Goal: Task Accomplishment & Management: Use online tool/utility

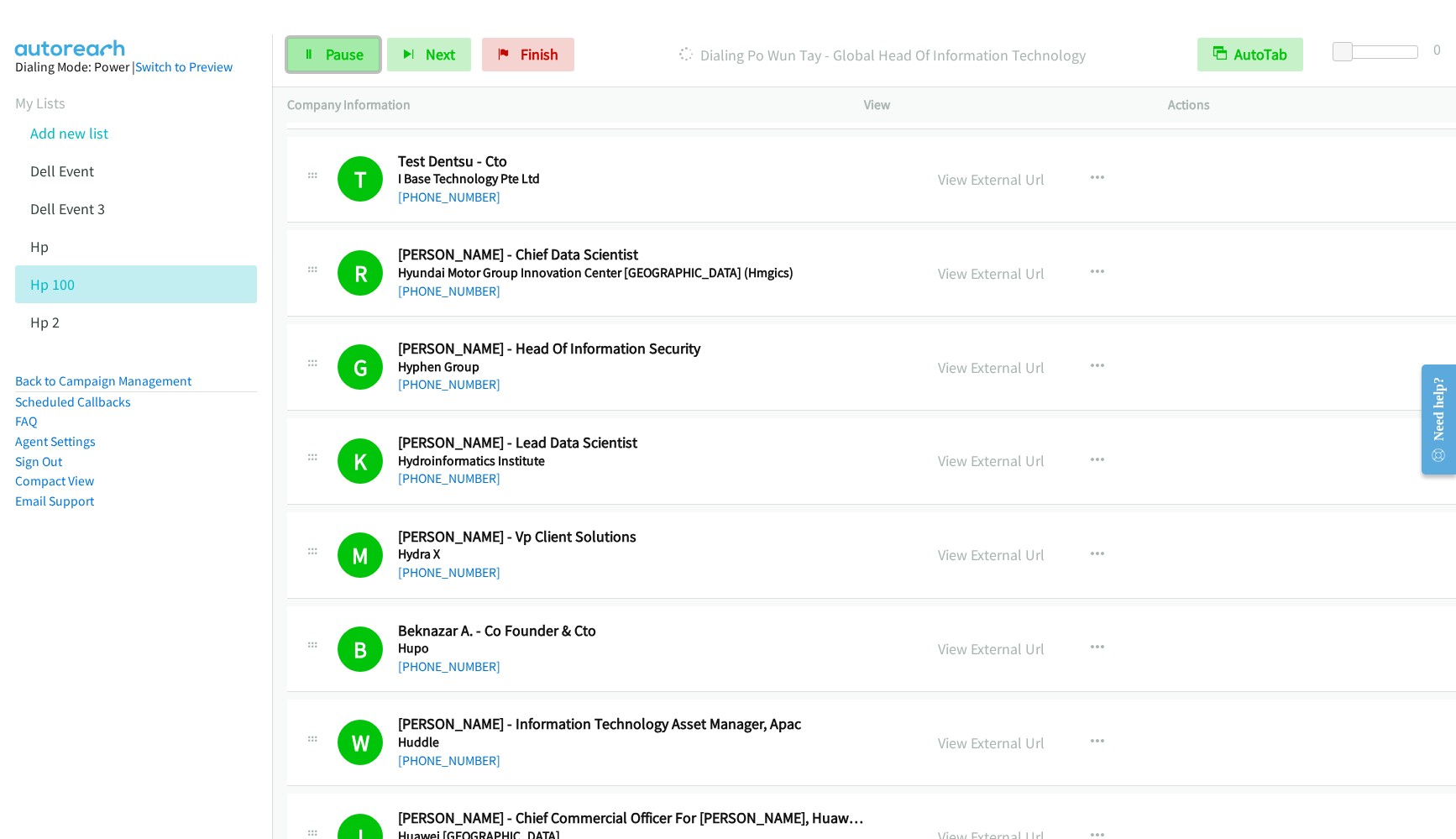
drag, startPoint x: 0, startPoint y: 0, endPoint x: 333, endPoint y: 63, distance: 338.9
click at [333, 63] on span "Pause" at bounding box center [344, 55] width 38 height 20
drag, startPoint x: 184, startPoint y: 633, endPoint x: 240, endPoint y: 554, distance: 96.8
click at [184, 633] on nav "Dialing Mode: Power | Switch to Preview My Lists Add new list Dell Event Dell E…" at bounding box center [136, 453] width 273 height 839
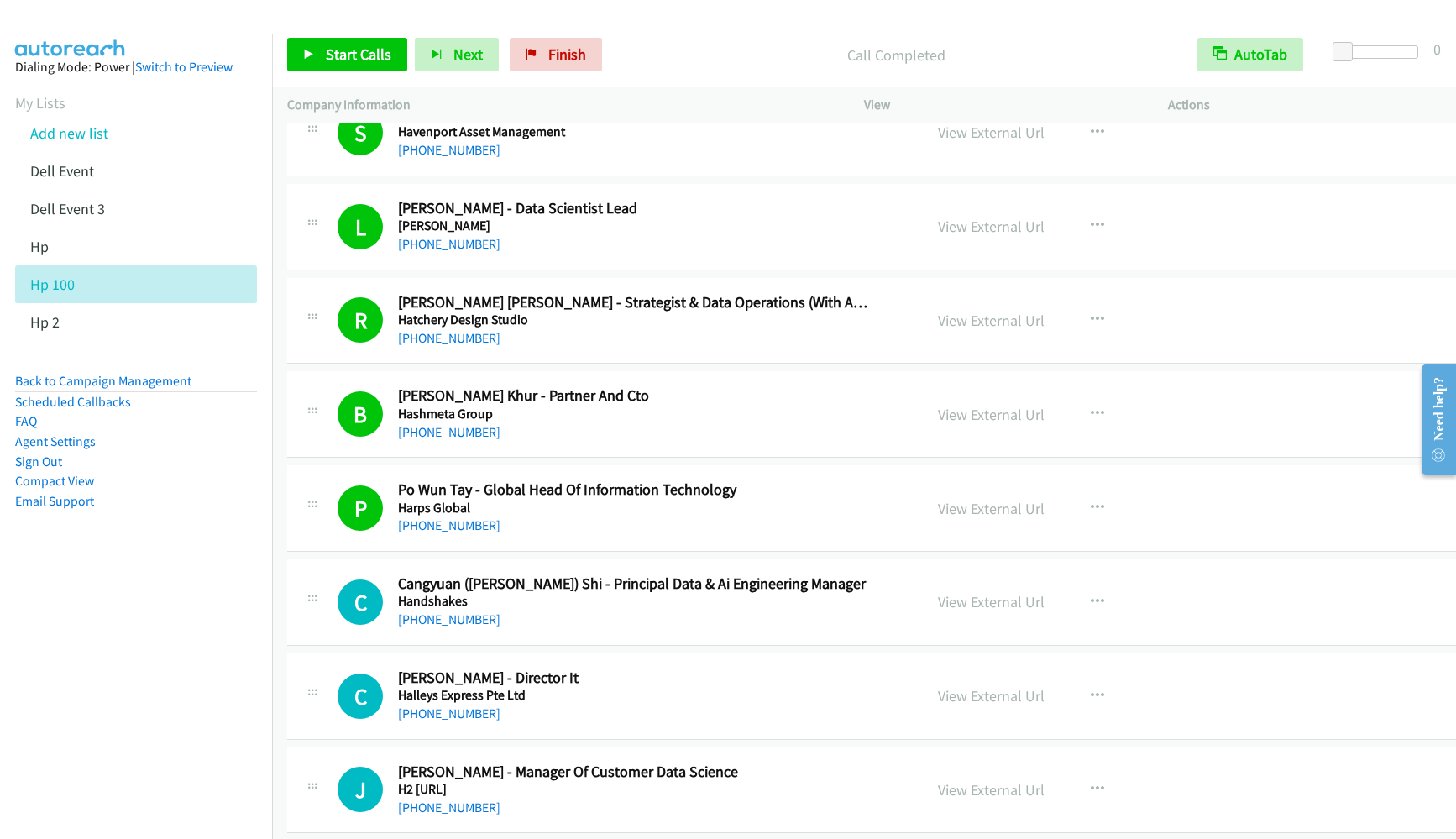
scroll to position [6045, 0]
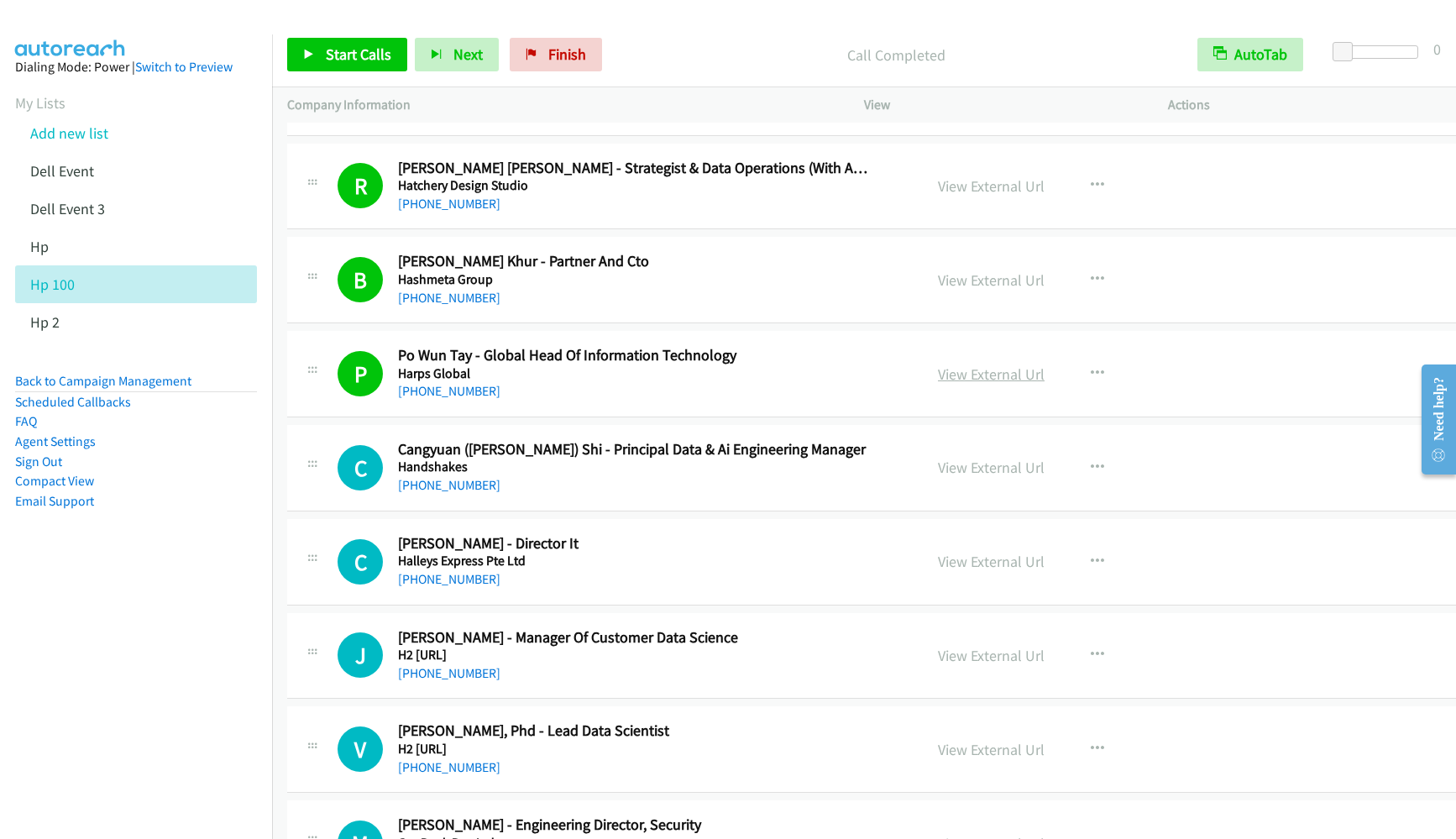
click at [955, 365] on link "View External Url" at bounding box center [990, 374] width 107 height 20
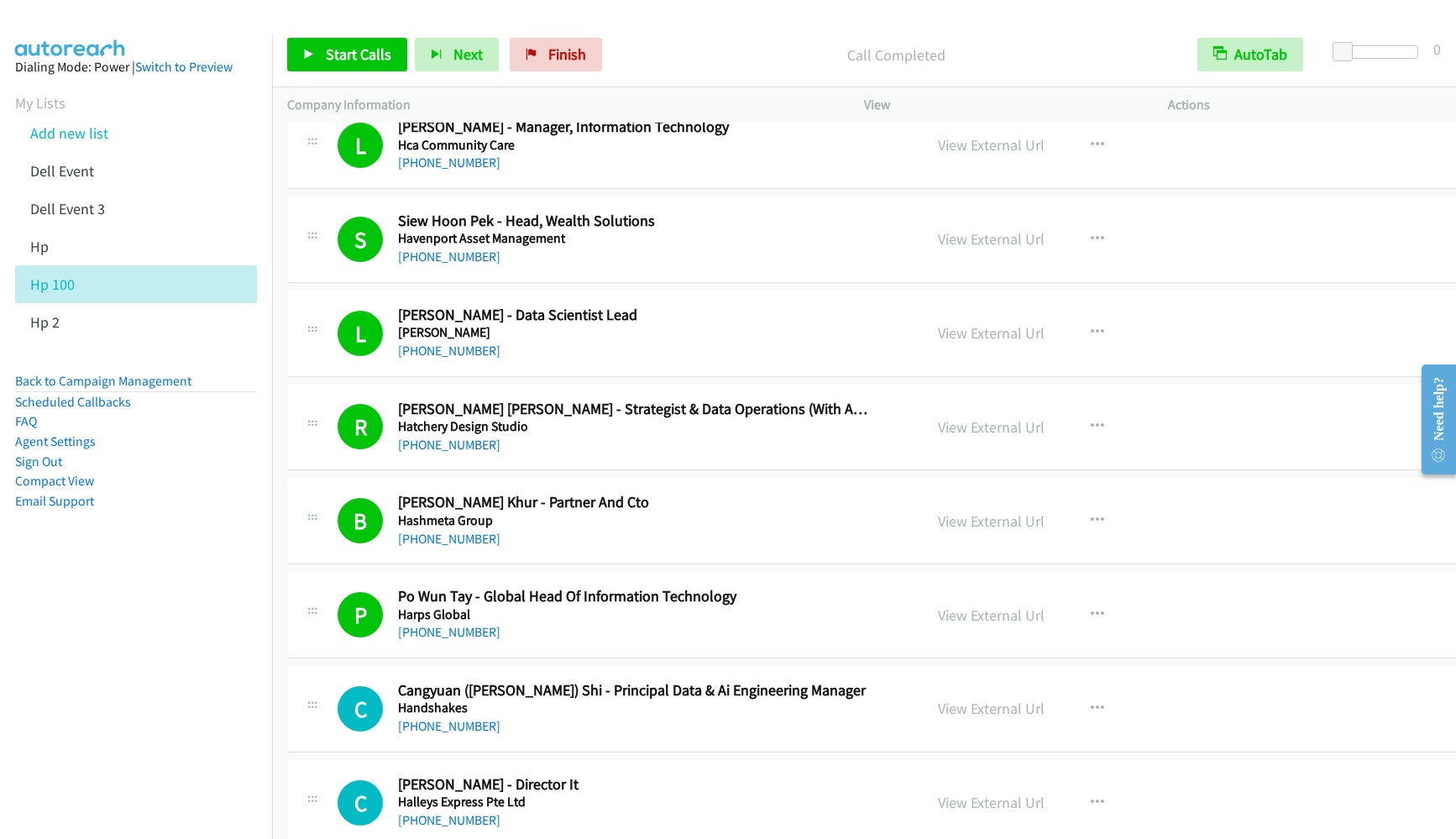
scroll to position [5920, 0]
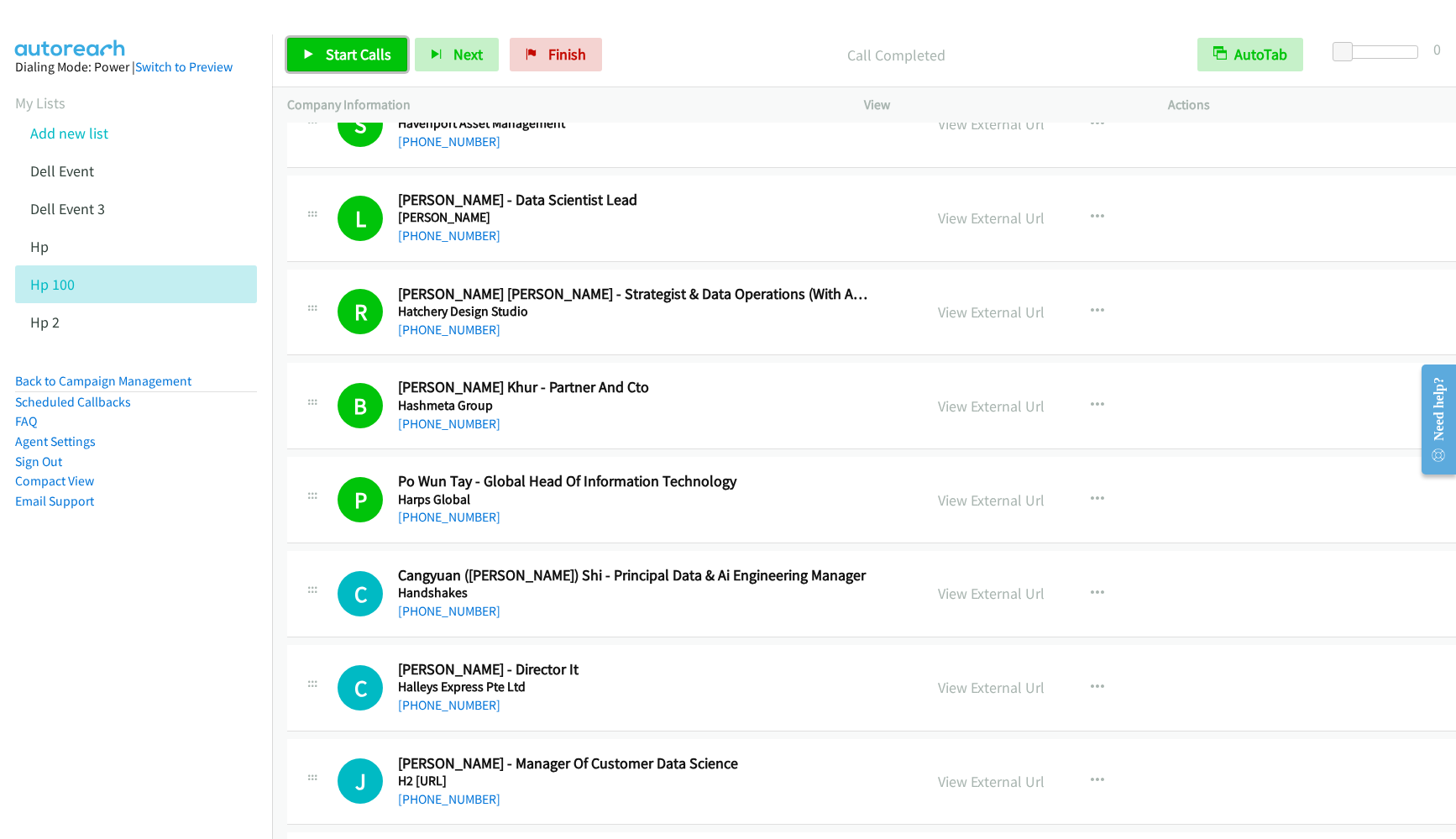
click at [354, 48] on span "Start Calls" at bounding box center [358, 55] width 65 height 20
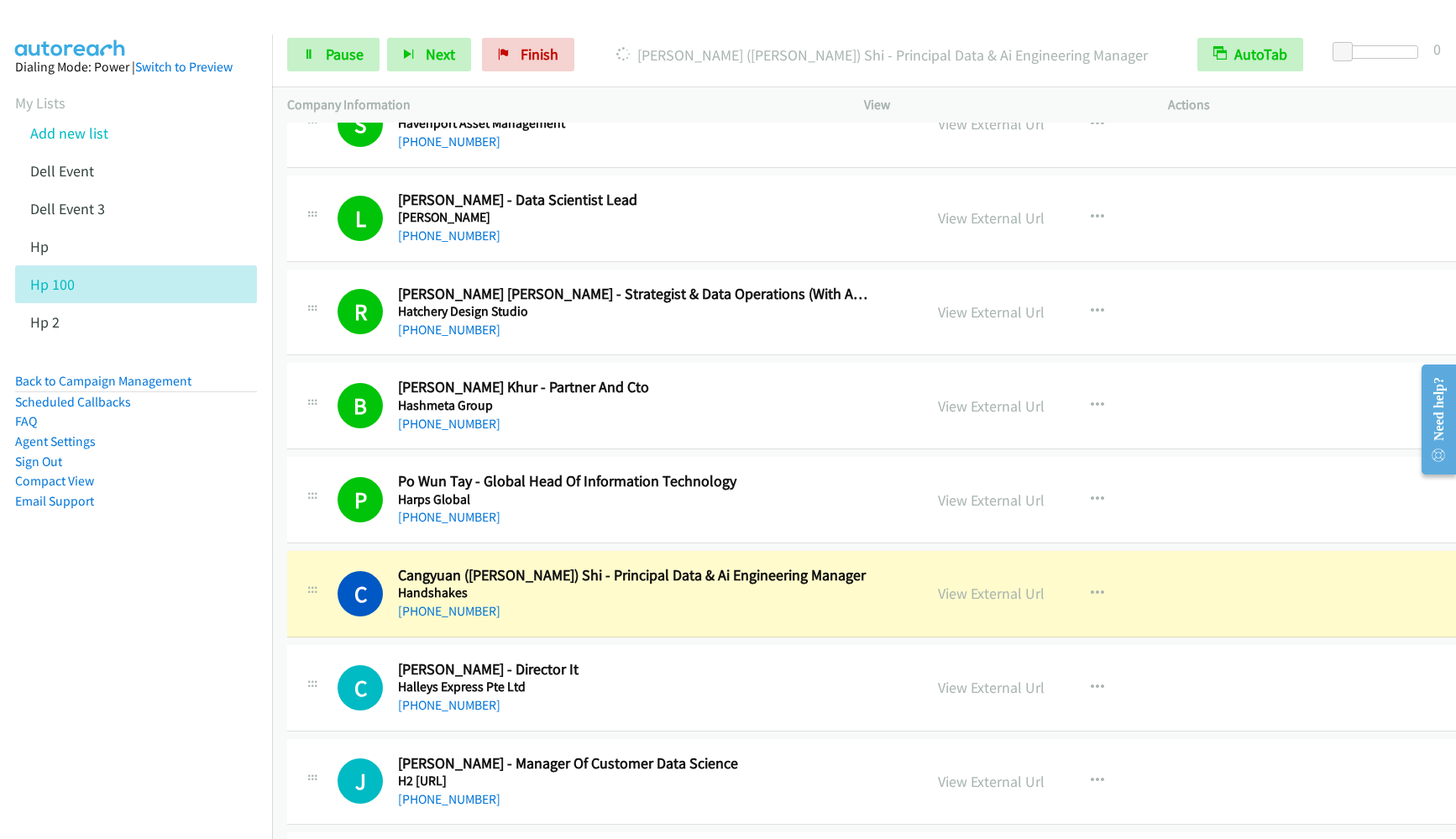
click at [176, 613] on nav "Dialing Mode: Power | Switch to Preview My Lists Add new list Dell Event Dell E…" at bounding box center [136, 453] width 273 height 839
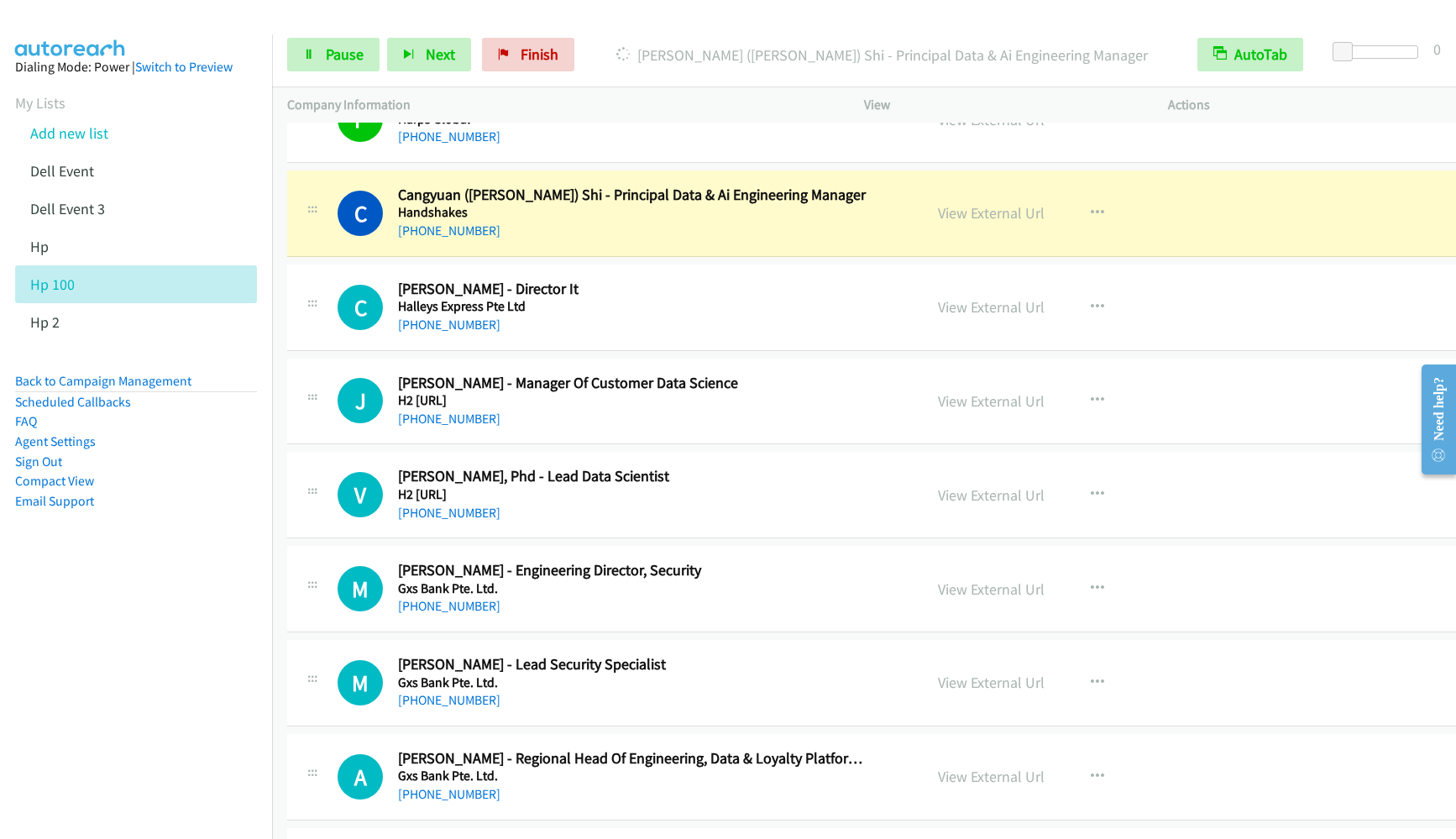
scroll to position [6423, 0]
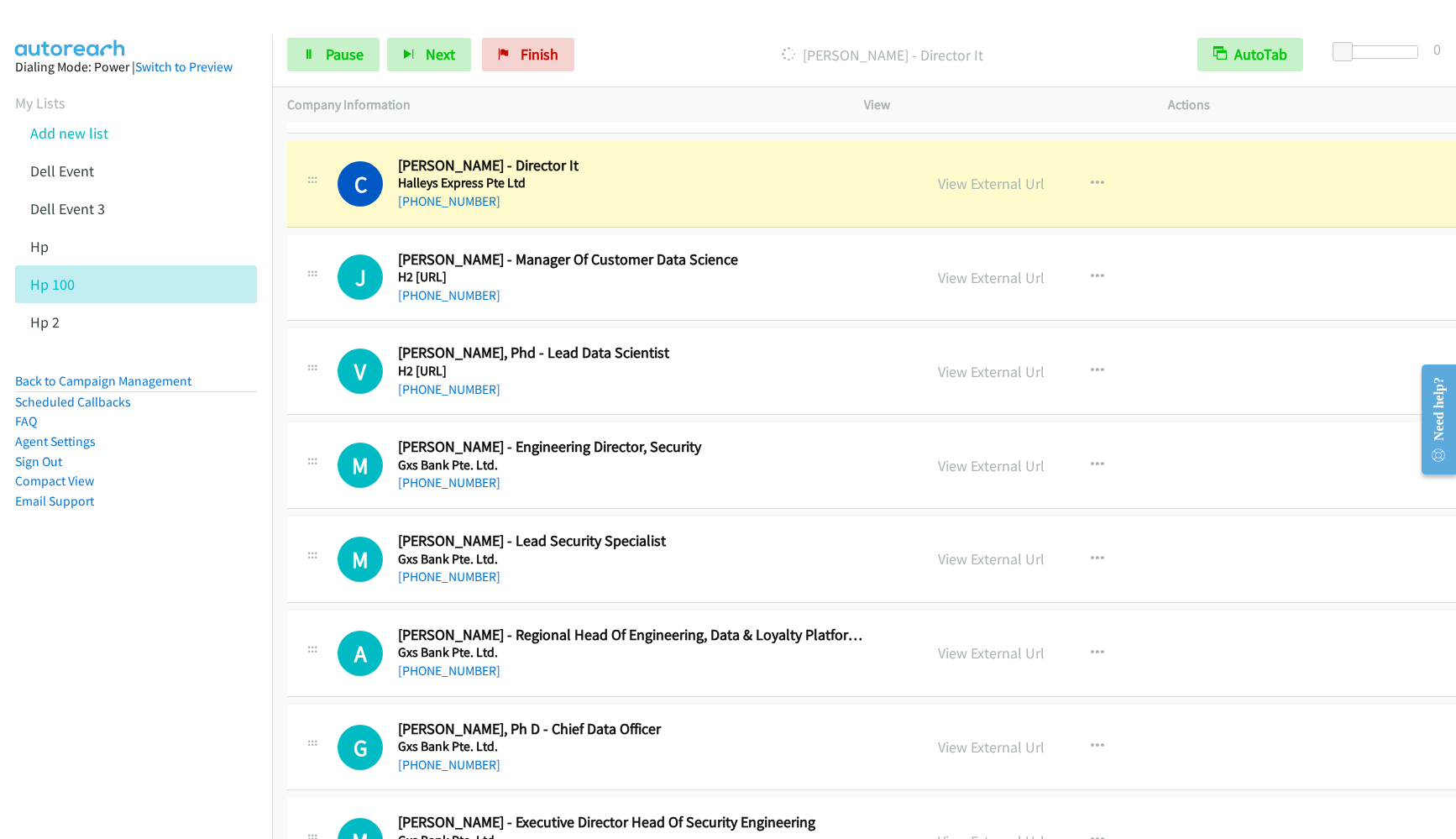
click at [178, 644] on nav "Dialing Mode: Power | Switch to Preview My Lists Add new list Dell Event Dell E…" at bounding box center [136, 453] width 273 height 839
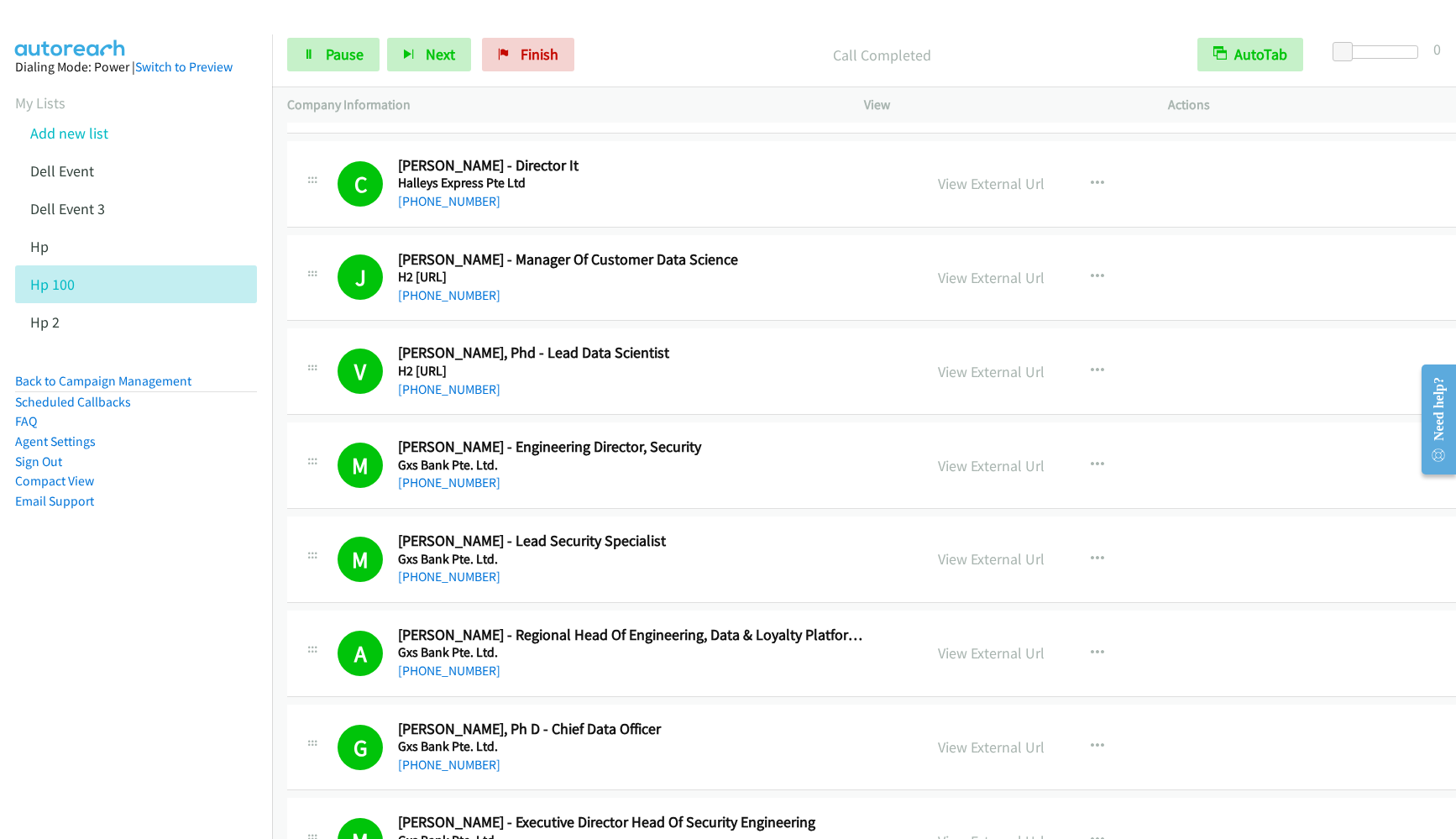
click at [320, 73] on div "Start Calls Pause Next Finish Call Completed AutoTab AutoTab 0" at bounding box center [863, 55] width 1183 height 65
click at [326, 54] on span "Pause" at bounding box center [344, 55] width 38 height 20
click at [142, 667] on nav "Dialing Mode: Power | Switch to Preview My Lists Add new list Dell Event Dell E…" at bounding box center [136, 453] width 273 height 839
click at [186, 651] on nav "Dialing Mode: Power | Switch to Preview My Lists Add new list Dell Event Dell E…" at bounding box center [136, 453] width 273 height 839
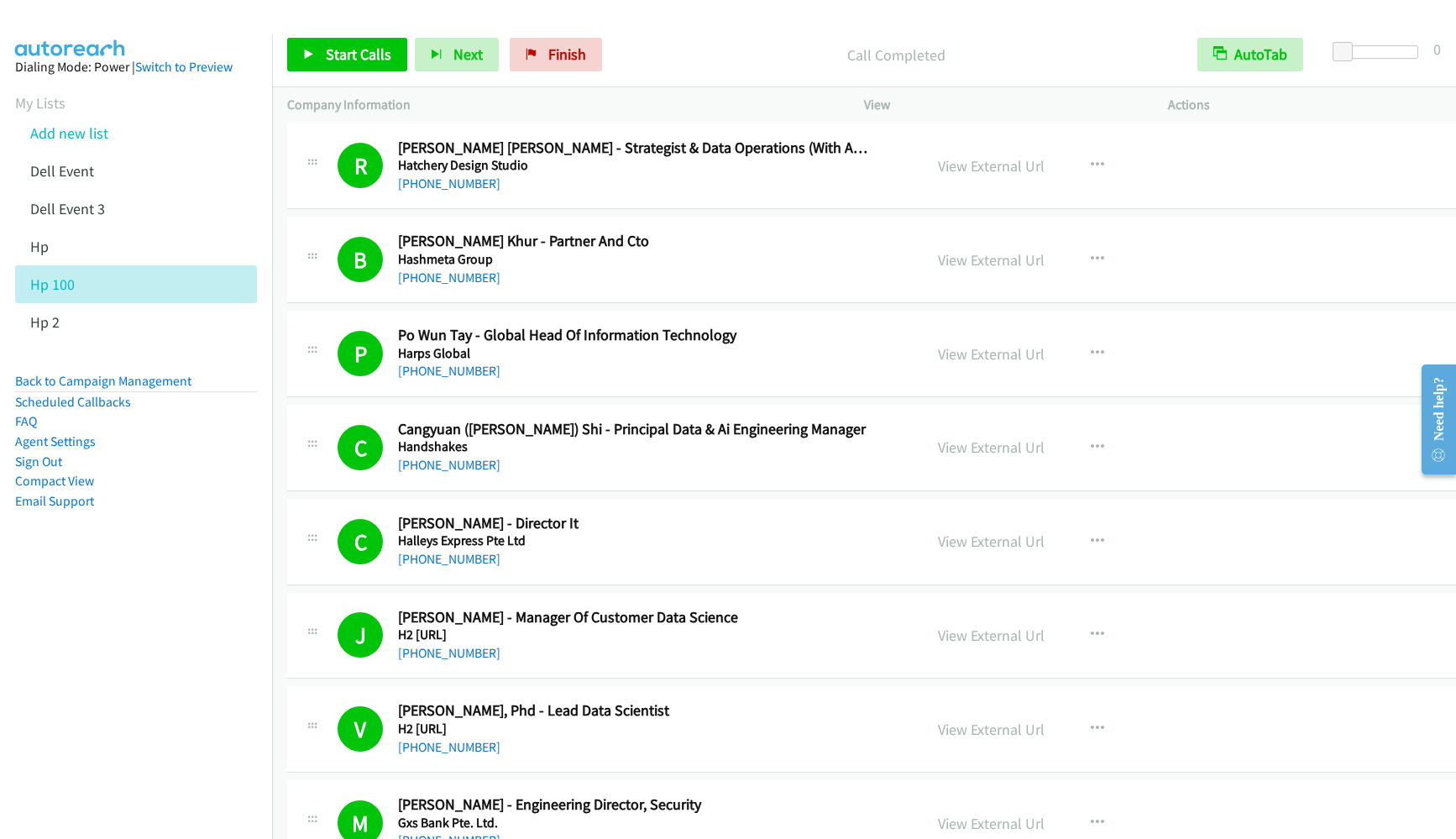
scroll to position [6045, 0]
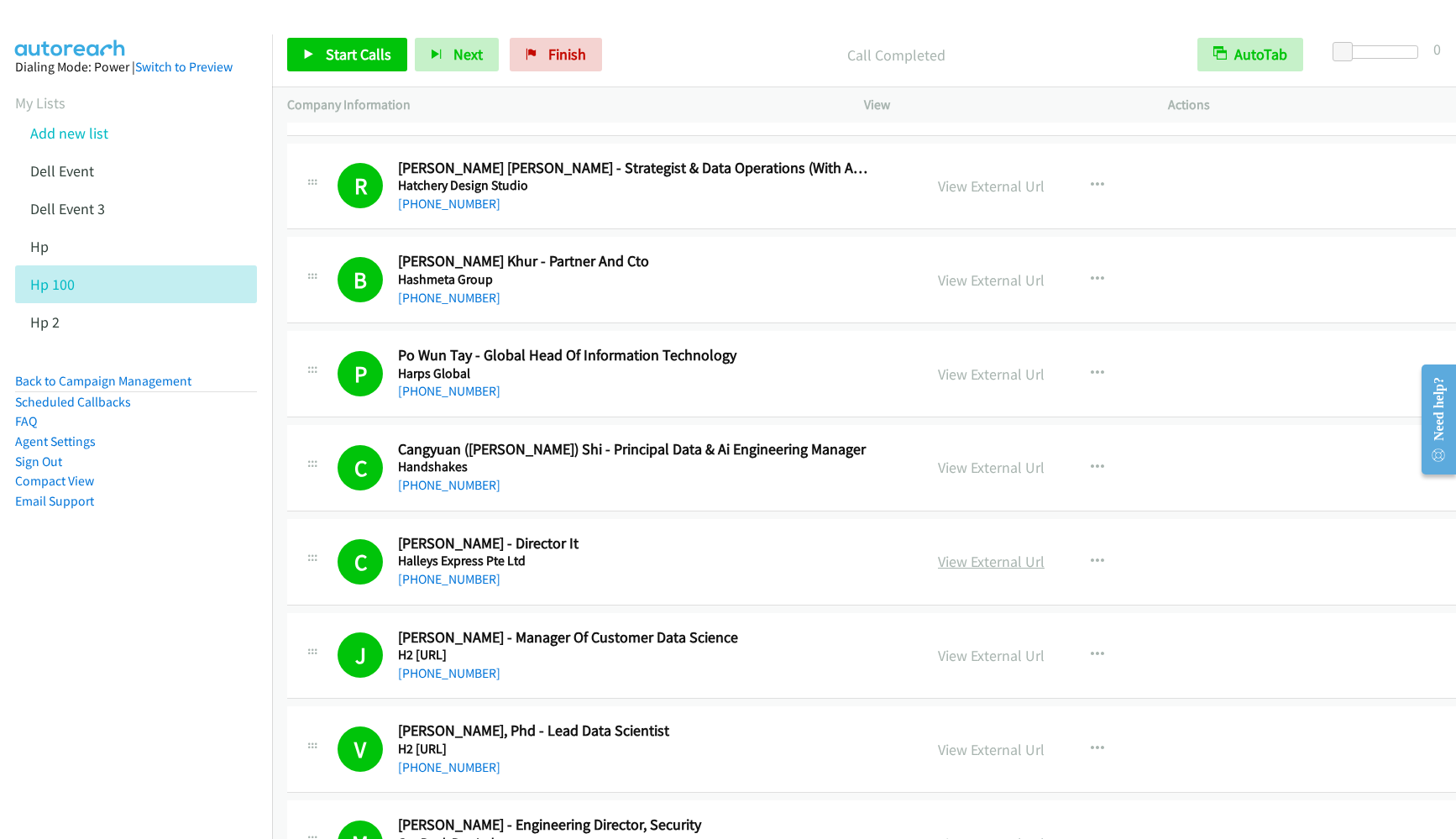
click at [937, 561] on link "View External Url" at bounding box center [990, 562] width 107 height 20
click at [343, 68] on link "Start Calls" at bounding box center [347, 54] width 120 height 33
click at [340, 60] on span "Pause" at bounding box center [344, 55] width 38 height 20
click at [340, 60] on span "Start Calls" at bounding box center [358, 55] width 65 height 20
